Goal: Navigation & Orientation: Find specific page/section

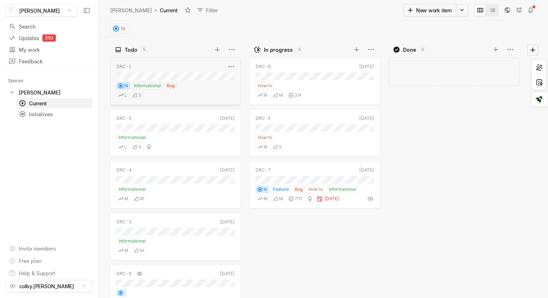
click at [184, 70] on div "DRC-1 Oct '24 hi Informational Bug L S" at bounding box center [175, 81] width 131 height 47
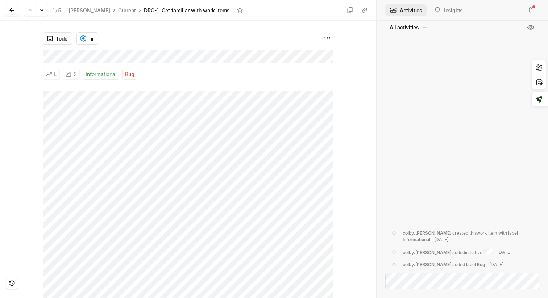
click at [442, 107] on div "colby.[PERSON_NAME] created this work item with label Informational . [DATE] co…" at bounding box center [461, 154] width 171 height 240
click at [444, 7] on button "Insights" at bounding box center [448, 10] width 38 height 12
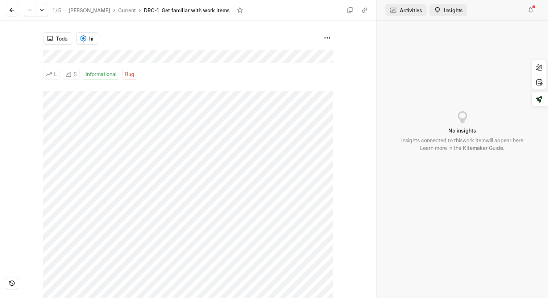
click at [406, 11] on button "Activities" at bounding box center [405, 10] width 41 height 12
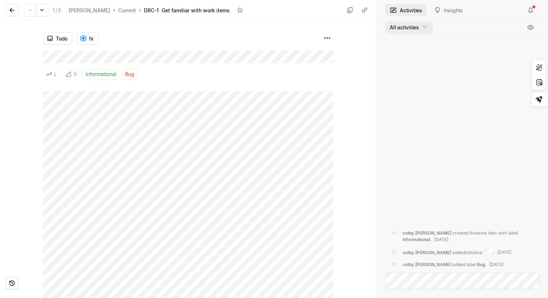
click at [388, 169] on div "colby.[PERSON_NAME] created this work item with label Informational . [DATE] co…" at bounding box center [461, 154] width 171 height 240
click at [444, 13] on button "Insights" at bounding box center [448, 10] width 38 height 12
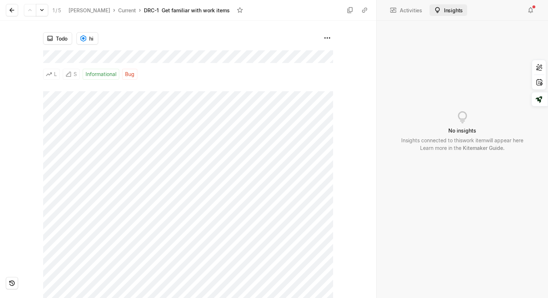
click at [430, 97] on div "No insights Insights connected to this work item will appear here Learn more in…" at bounding box center [461, 159] width 171 height 277
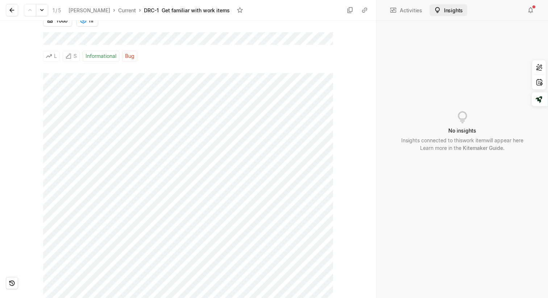
scroll to position [42, 0]
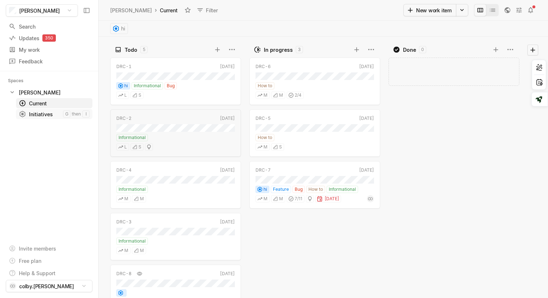
click at [53, 116] on div "Initiatives" at bounding box center [41, 114] width 44 height 8
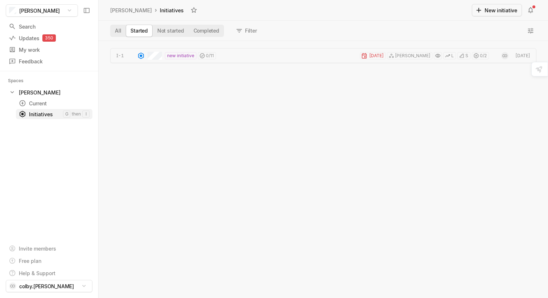
scroll to position [257, 449]
click at [230, 60] on div "new initiative 0 / [DATE] 2 [PERSON_NAME] L S 0 / 2" at bounding box center [317, 55] width 341 height 15
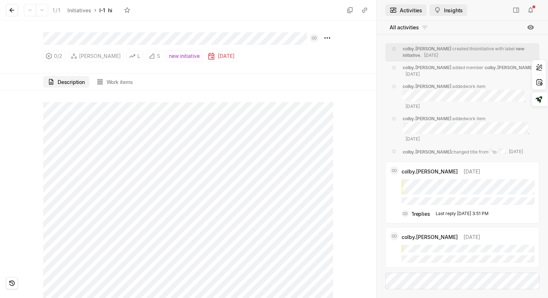
click at [443, 8] on button "Insights" at bounding box center [448, 10] width 38 height 12
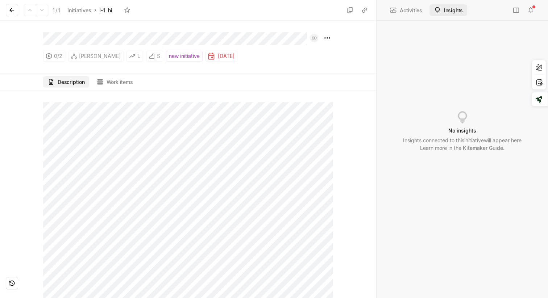
click at [457, 121] on icon at bounding box center [462, 117] width 14 height 14
click at [414, 1] on div "Activities Insights" at bounding box center [461, 10] width 171 height 21
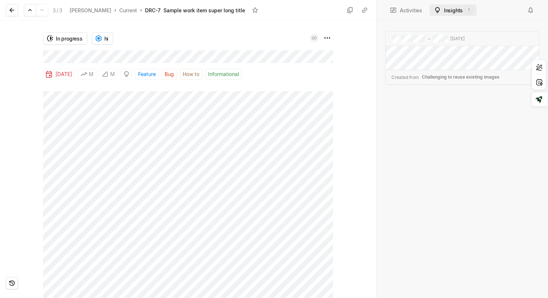
click at [426, 105] on div "- [DATE] Copy content Created from Challenging to reuse existing images" at bounding box center [461, 159] width 171 height 277
click at [408, 11] on button "Activities" at bounding box center [405, 10] width 41 height 12
